Goal: Navigation & Orientation: Find specific page/section

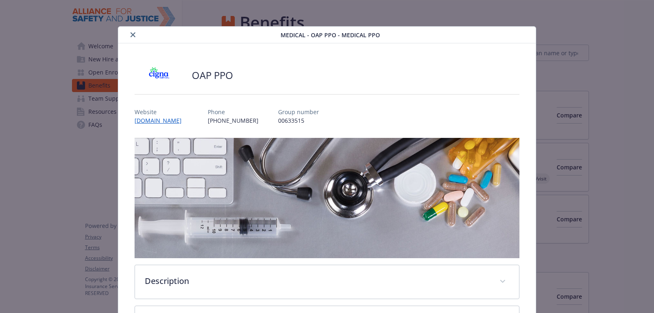
scroll to position [990, 0]
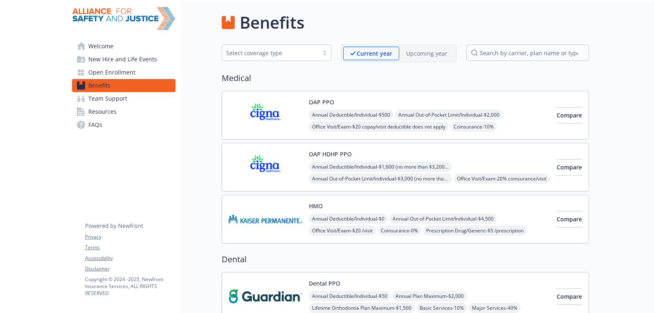
click at [103, 44] on span "Welcome" at bounding box center [100, 46] width 25 height 13
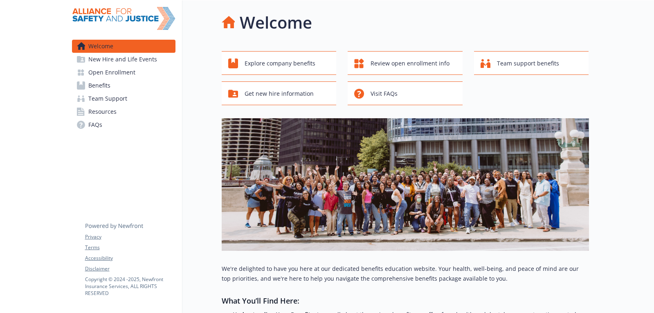
click at [106, 114] on span "Resources" at bounding box center [102, 111] width 28 height 13
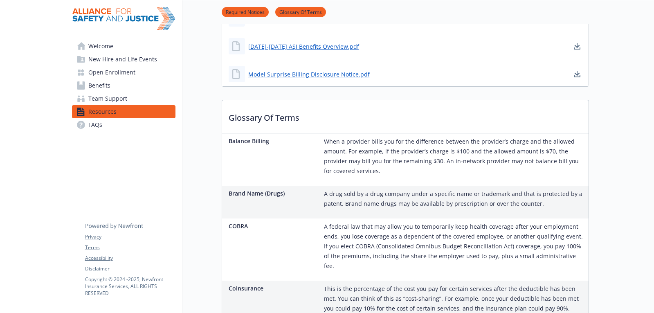
scroll to position [574, 0]
click at [108, 97] on span "Team Support" at bounding box center [107, 98] width 39 height 13
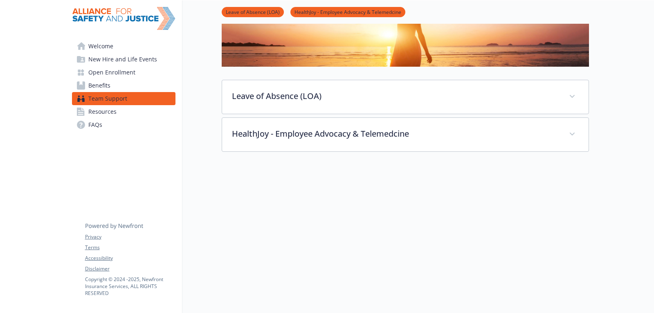
scroll to position [116, 0]
click at [102, 89] on span "Benefits" at bounding box center [99, 85] width 22 height 13
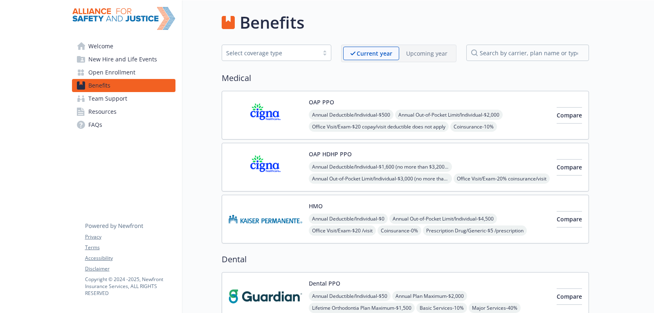
click at [119, 74] on span "Open Enrollment" at bounding box center [111, 72] width 47 height 13
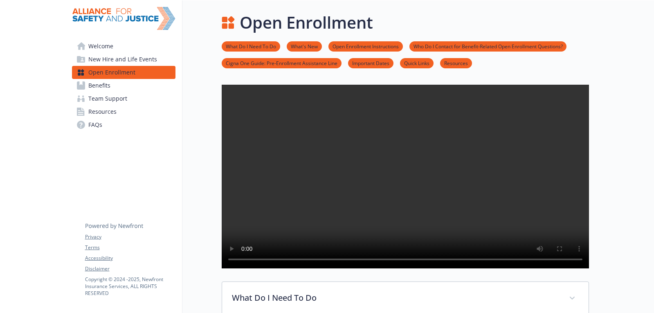
click at [120, 59] on span "New Hire and Life Events" at bounding box center [122, 59] width 69 height 13
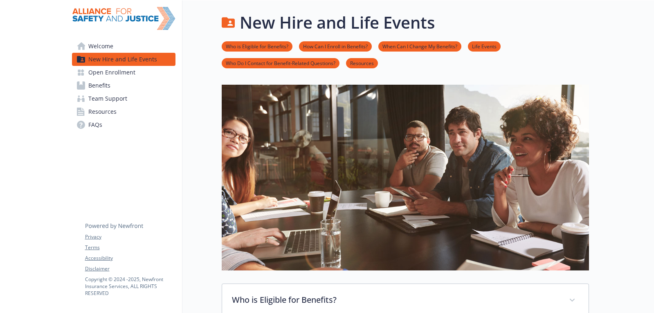
click at [106, 46] on span "Welcome" at bounding box center [100, 46] width 25 height 13
